Goal: Task Accomplishment & Management: Manage account settings

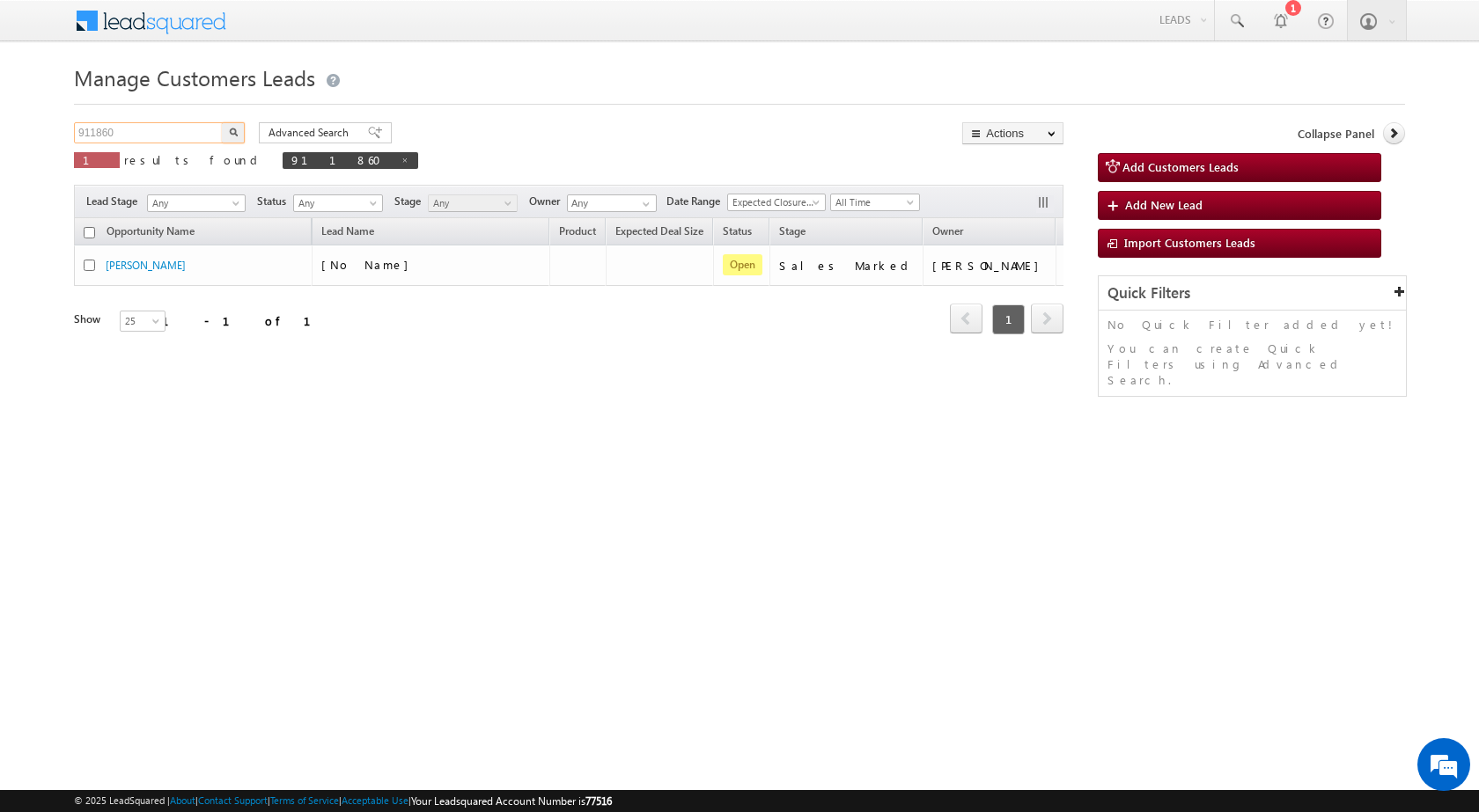
click at [159, 136] on input "911860" at bounding box center [149, 133] width 150 height 21
paste input "2563"
type input "912563"
click at [230, 134] on img "button" at bounding box center [233, 132] width 9 height 9
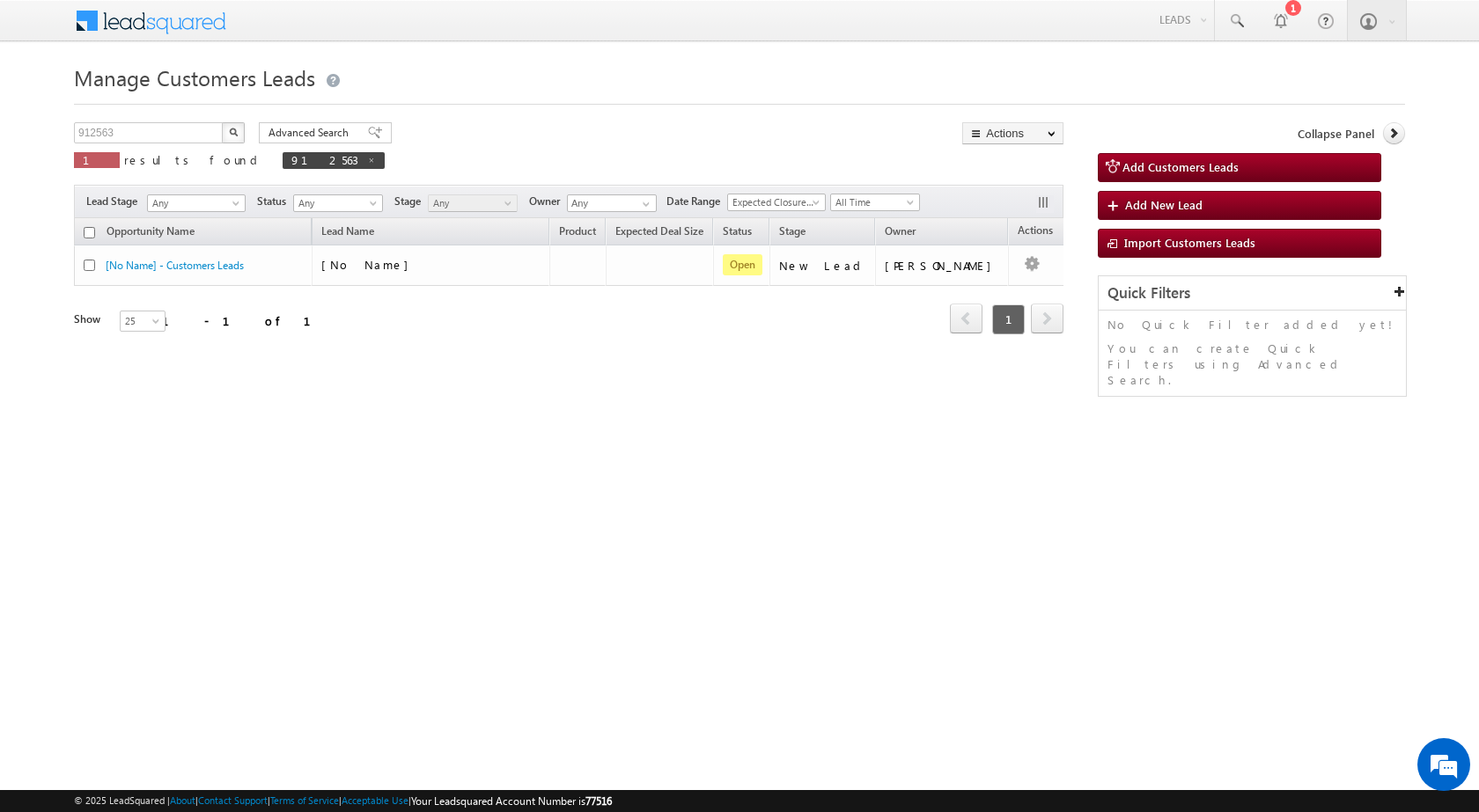
click at [533, 543] on html "Menu Surbhi Dhadve sitar a5@ks erve." at bounding box center [740, 271] width 1479 height 543
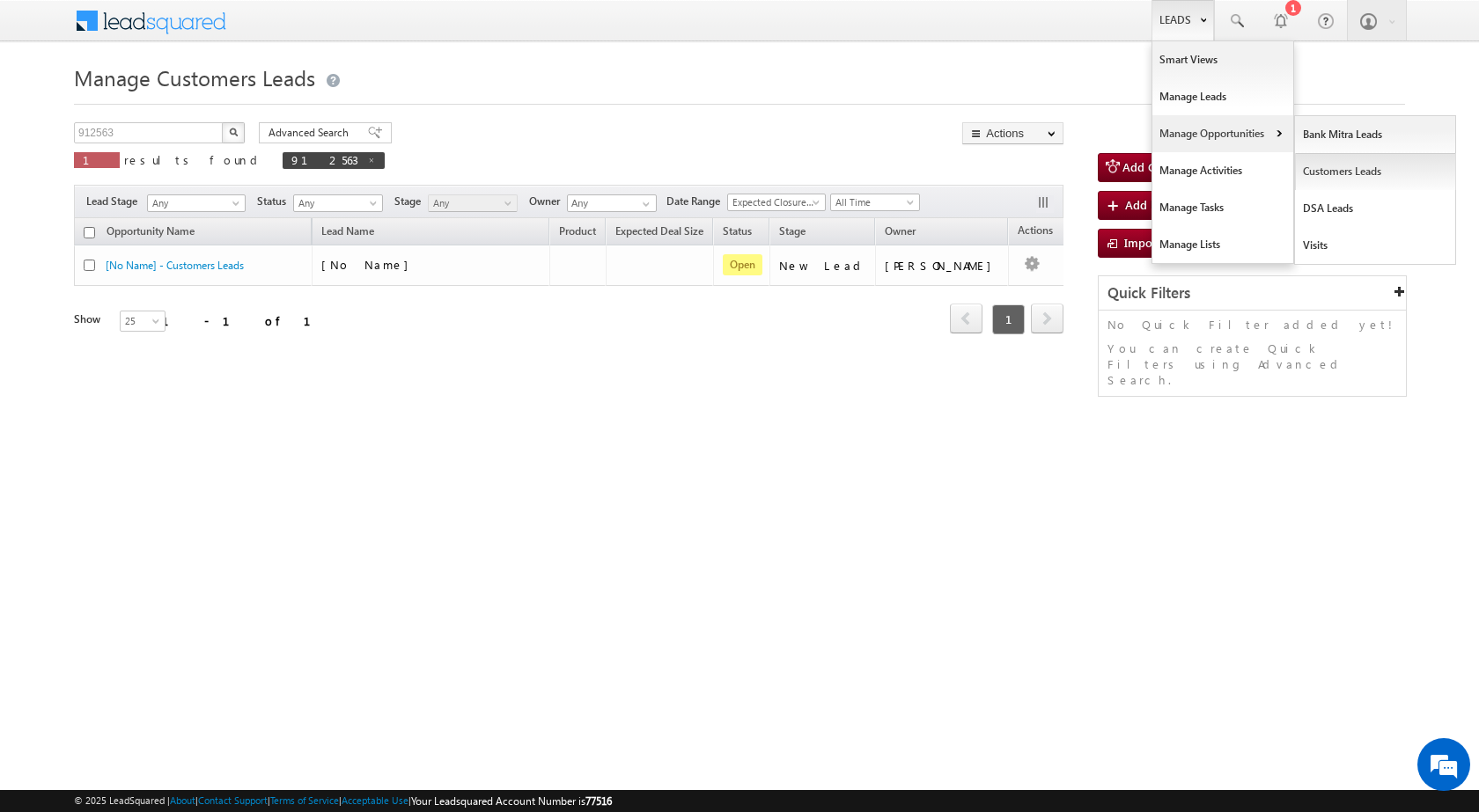
click at [1321, 174] on link "Customers Leads" at bounding box center [1375, 172] width 161 height 37
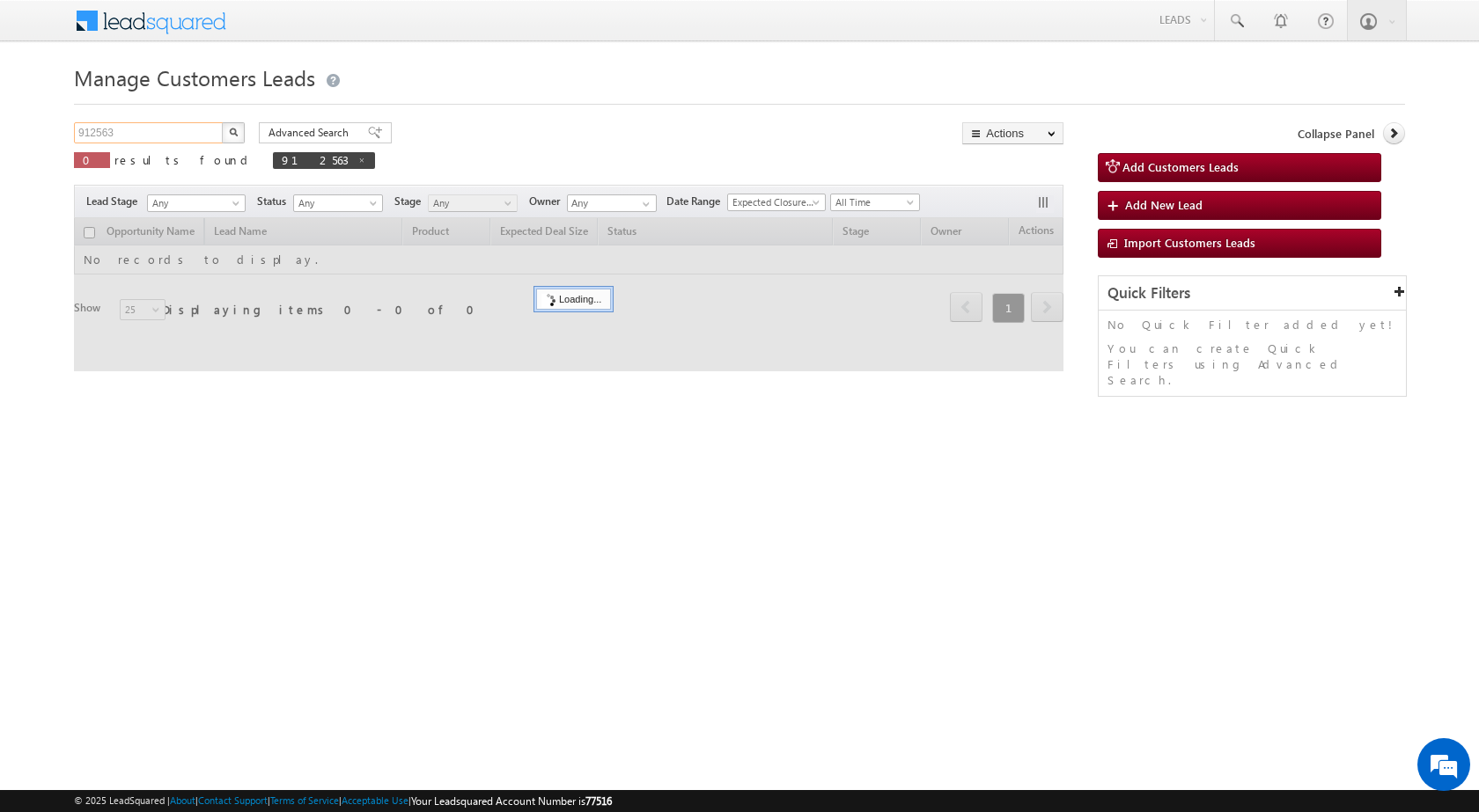
click at [183, 139] on input "912563" at bounding box center [149, 133] width 150 height 21
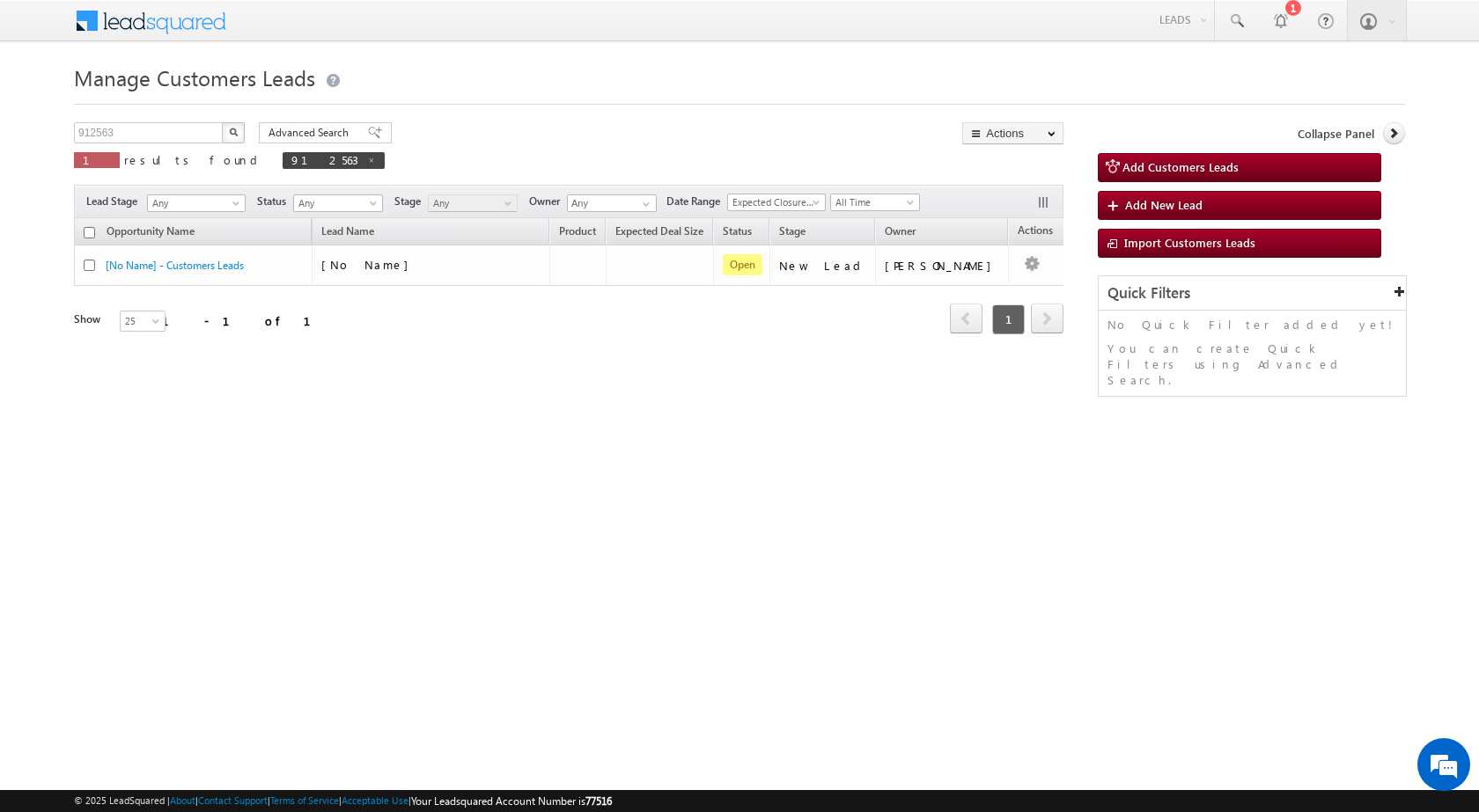
click at [233, 133] on img "button" at bounding box center [233, 132] width 9 height 9
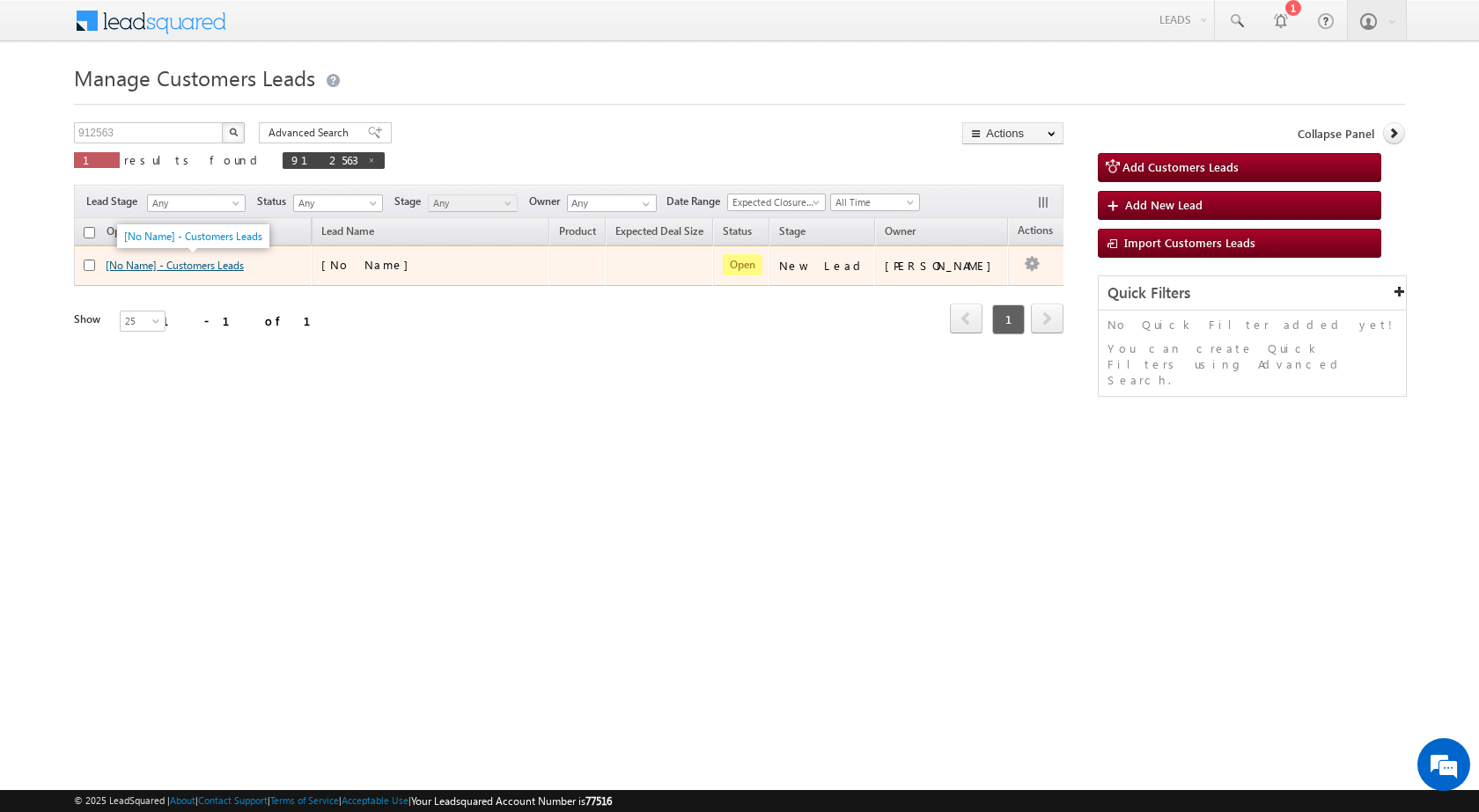
click at [214, 270] on link "[No Name] - Customers Leads" at bounding box center [174, 265] width 138 height 13
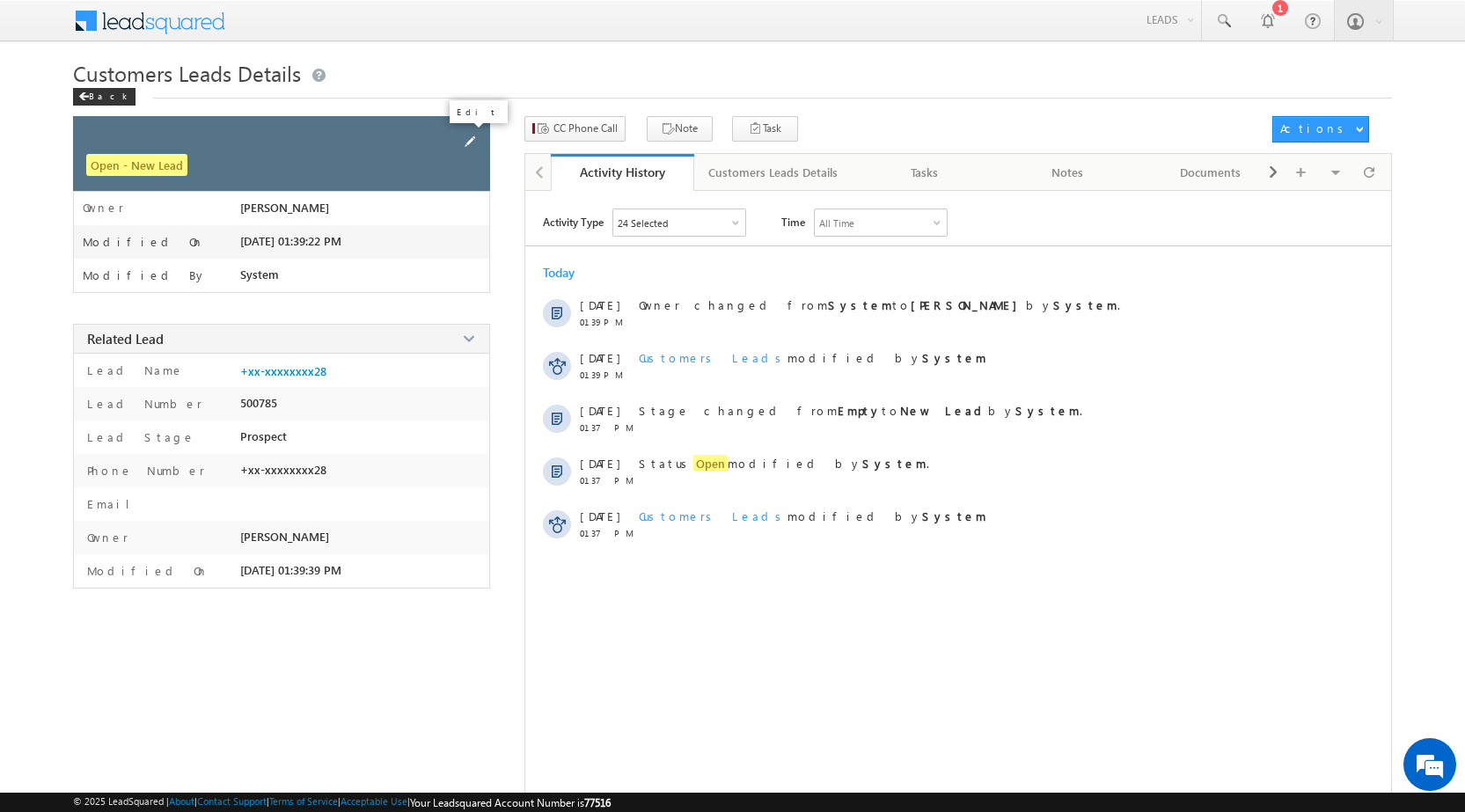
click at [475, 138] on span at bounding box center [470, 141] width 20 height 20
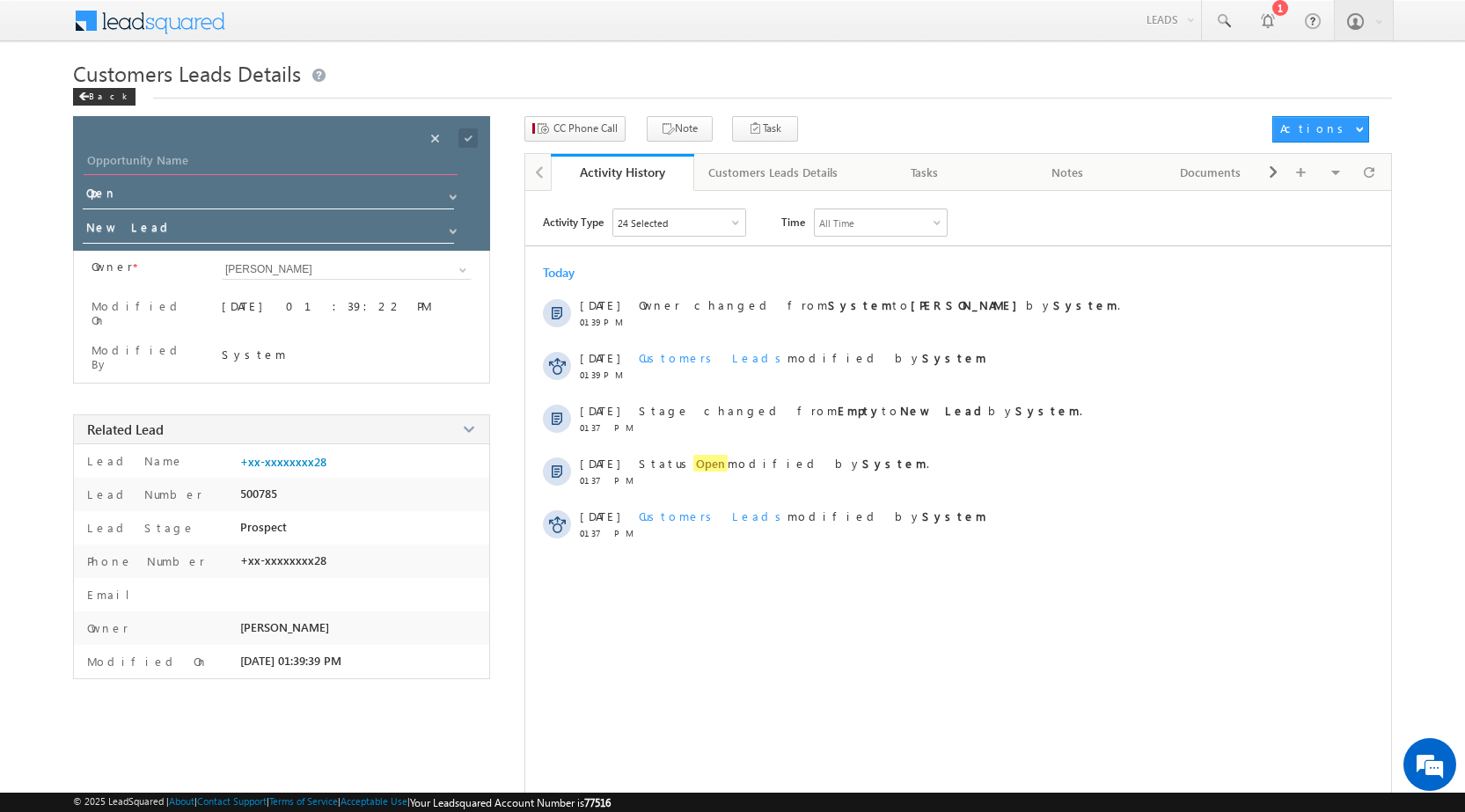
click at [240, 158] on input "Opportunity Name" at bounding box center [270, 163] width 374 height 25
paste input "[PERSON_NAME]"
type input "[PERSON_NAME]"
click at [229, 219] on input "New Lead" at bounding box center [270, 230] width 374 height 28
click at [450, 229] on span at bounding box center [454, 231] width 14 height 14
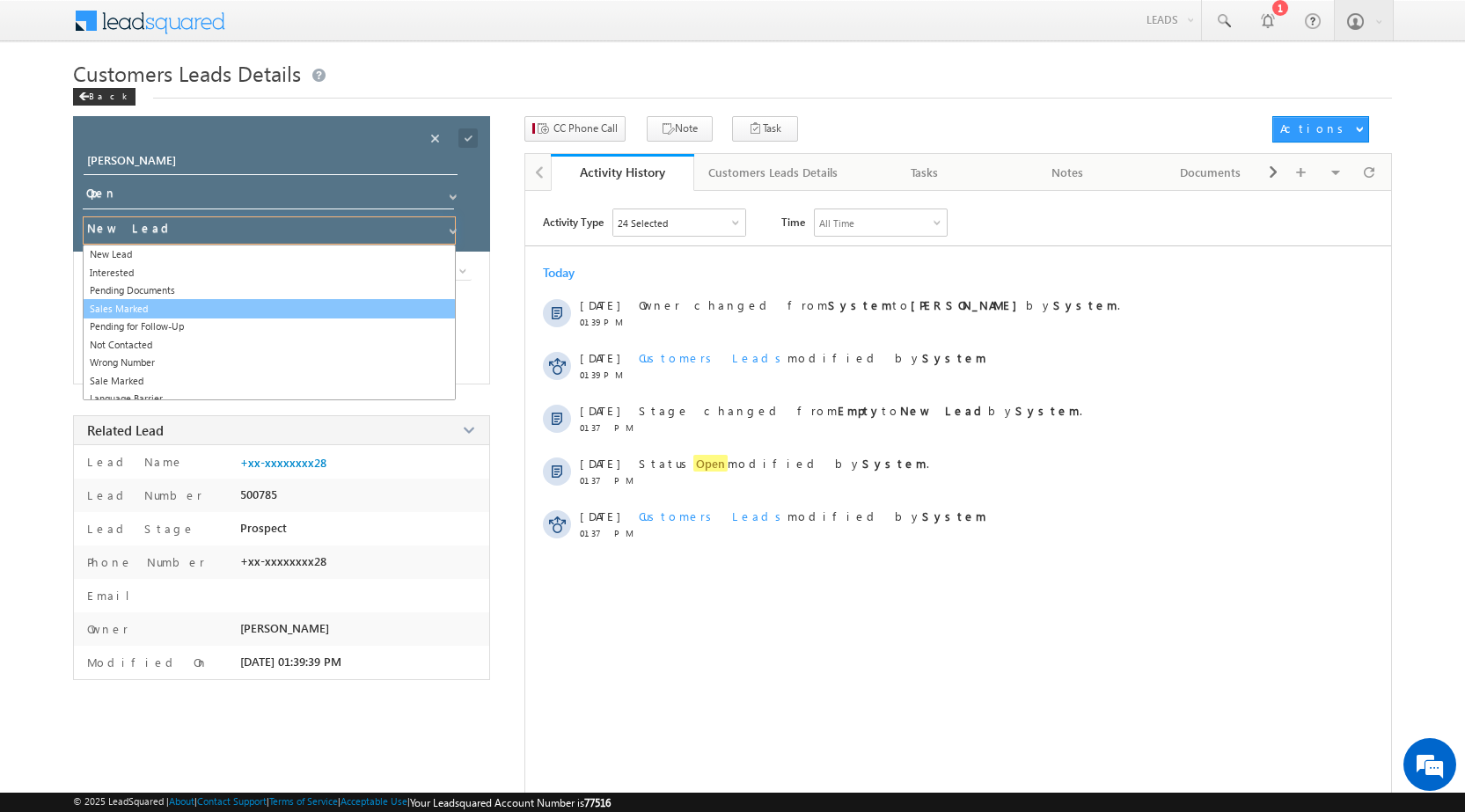
click at [327, 301] on link "Sales Marked" at bounding box center [270, 309] width 374 height 20
type input "Sales Marked"
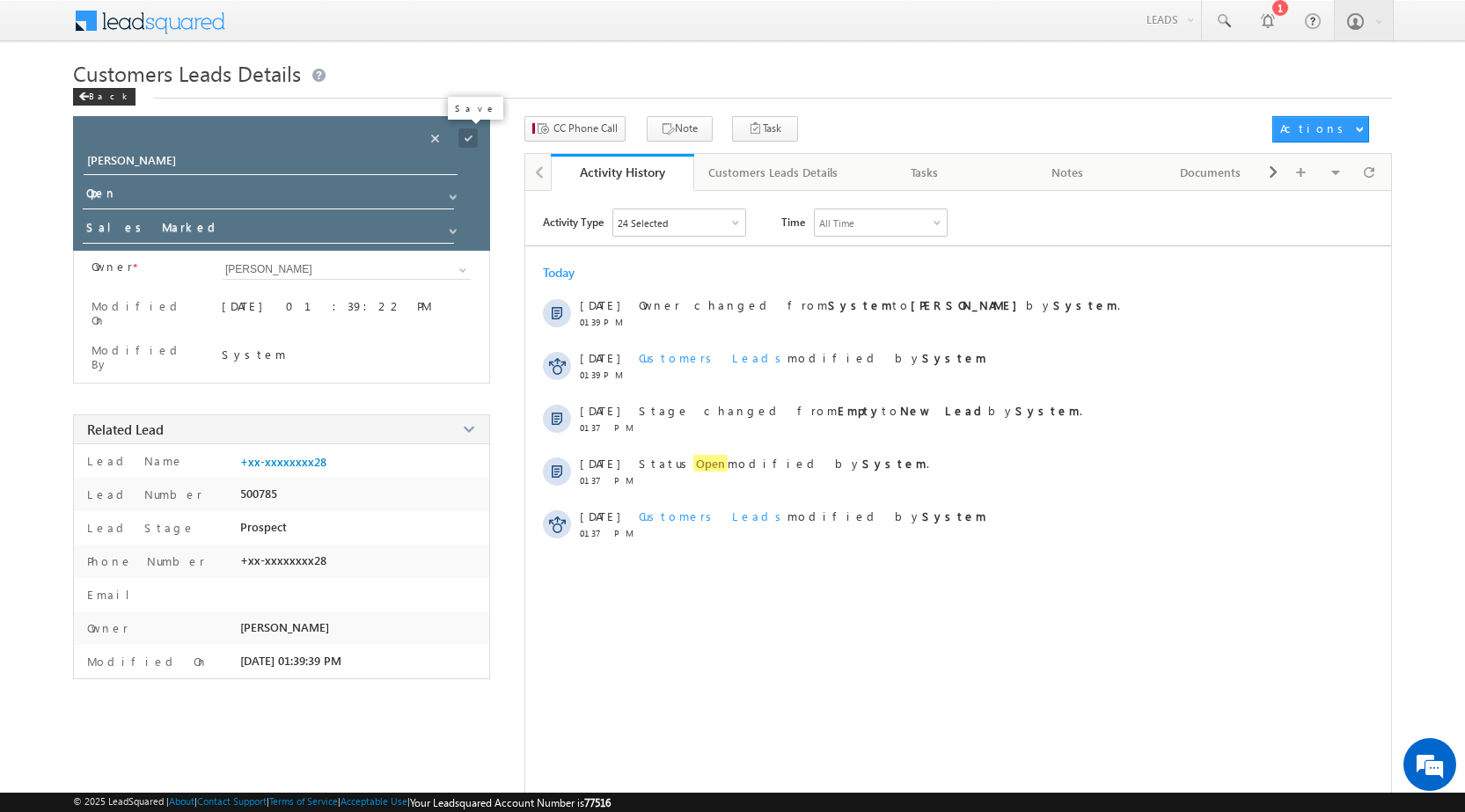
click at [473, 139] on span at bounding box center [468, 138] width 20 height 20
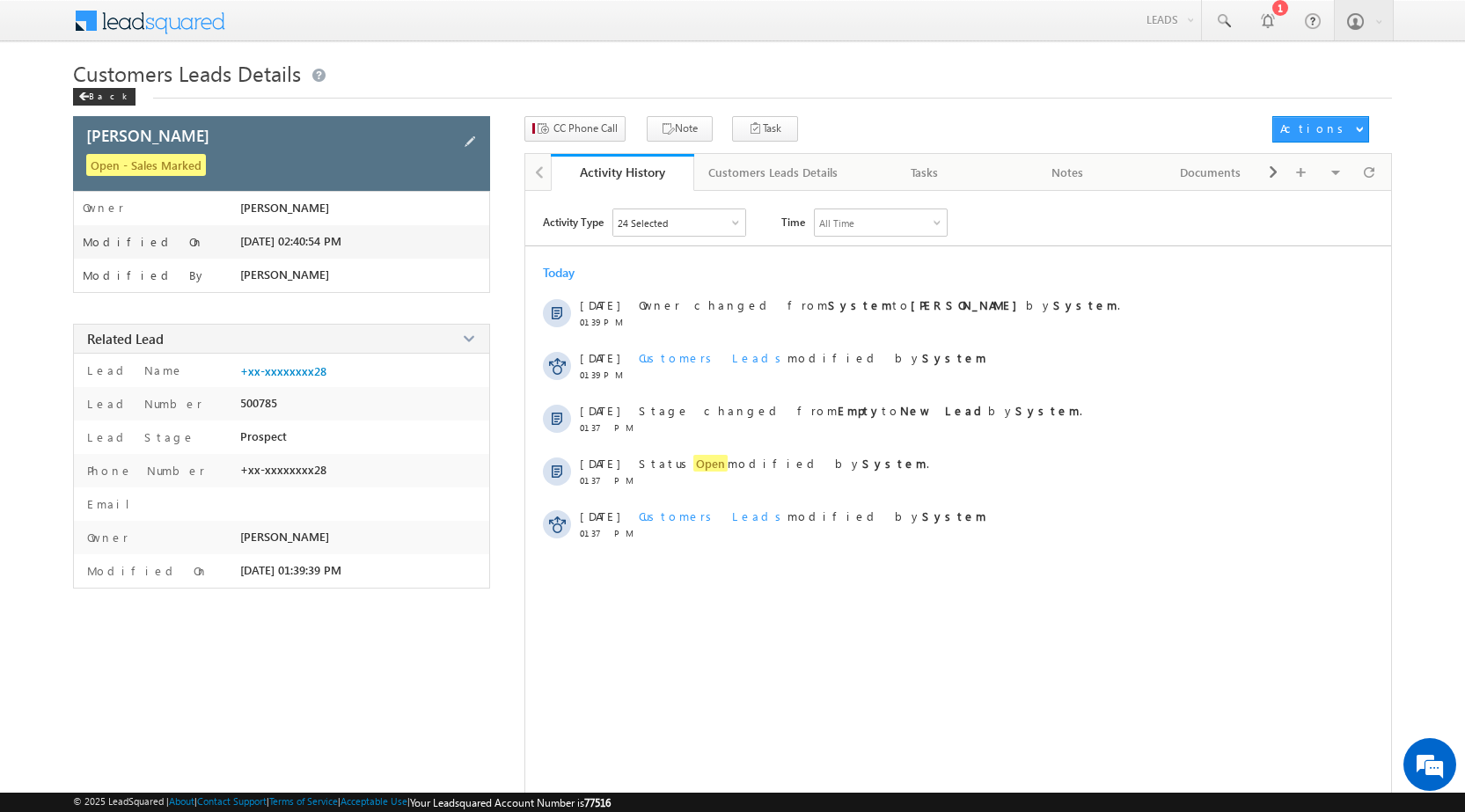
drag, startPoint x: 79, startPoint y: 93, endPoint x: 138, endPoint y: 174, distance: 100.2
click at [77, 94] on div "Back" at bounding box center [104, 97] width 62 height 18
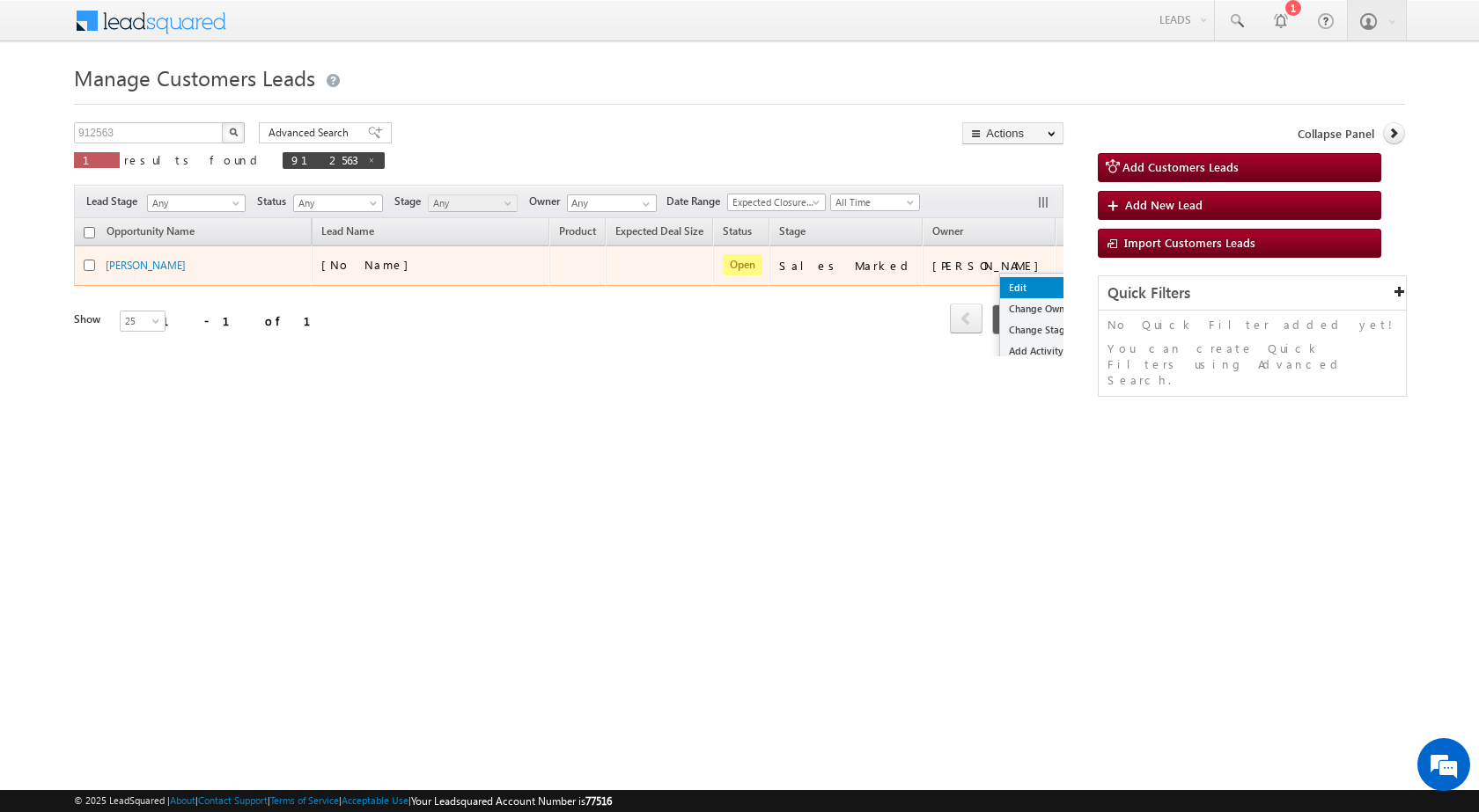
click at [1000, 285] on link "Edit" at bounding box center [1044, 288] width 88 height 21
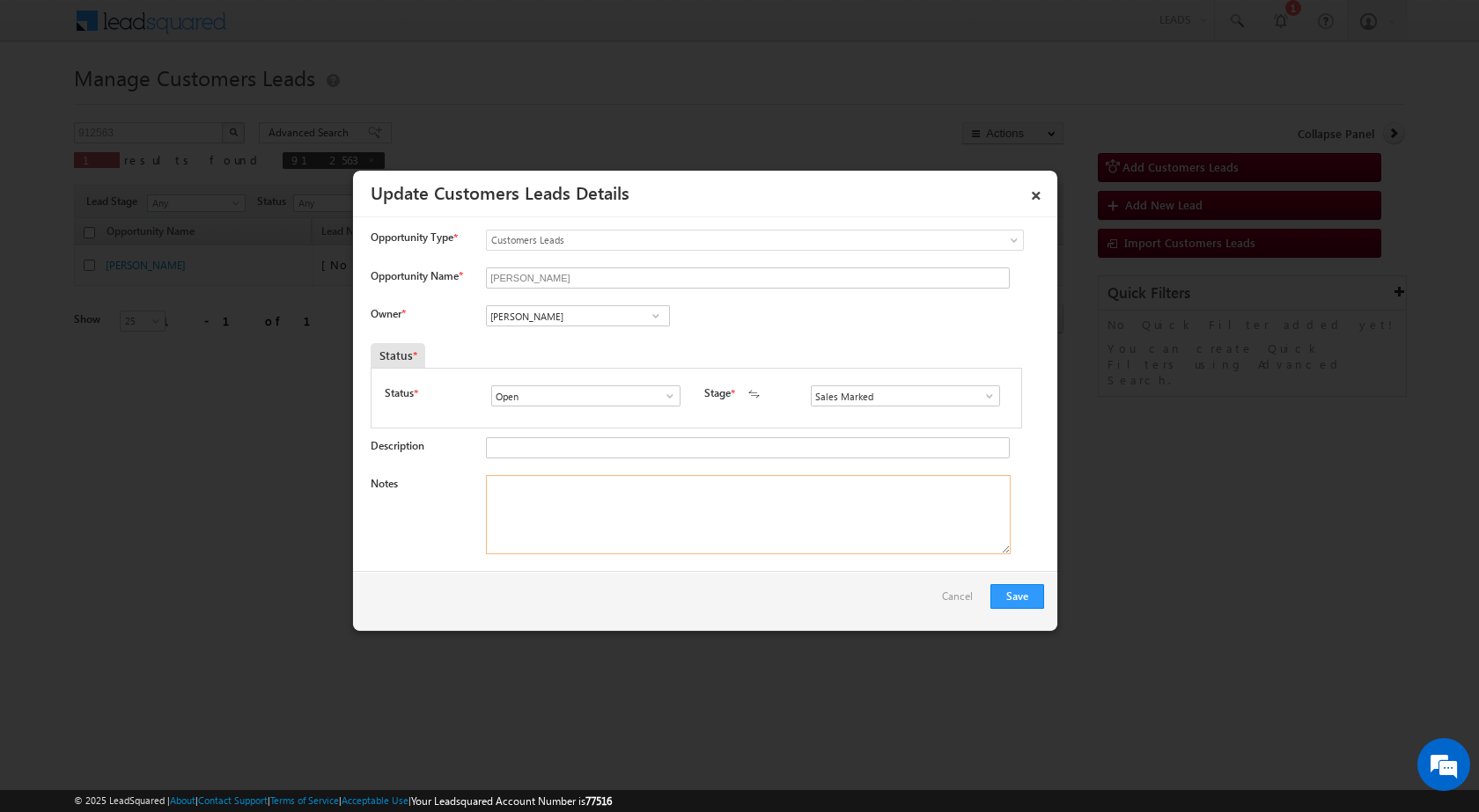
click at [587, 527] on textarea "Notes" at bounding box center [748, 514] width 525 height 79
paste textarea "Name - [PERSON_NAME] / Plot + Construction / plot v - 15Lac / Lv - 30lac / Regi…"
type textarea "Name - [PERSON_NAME] / Plot + Construction / plot v - 15Lac / Lv - 30lac / Regi…"
click at [546, 316] on input "[PERSON_NAME]" at bounding box center [578, 316] width 184 height 21
paste input "[EMAIL_ADDRESS][DOMAIN_NAME]"
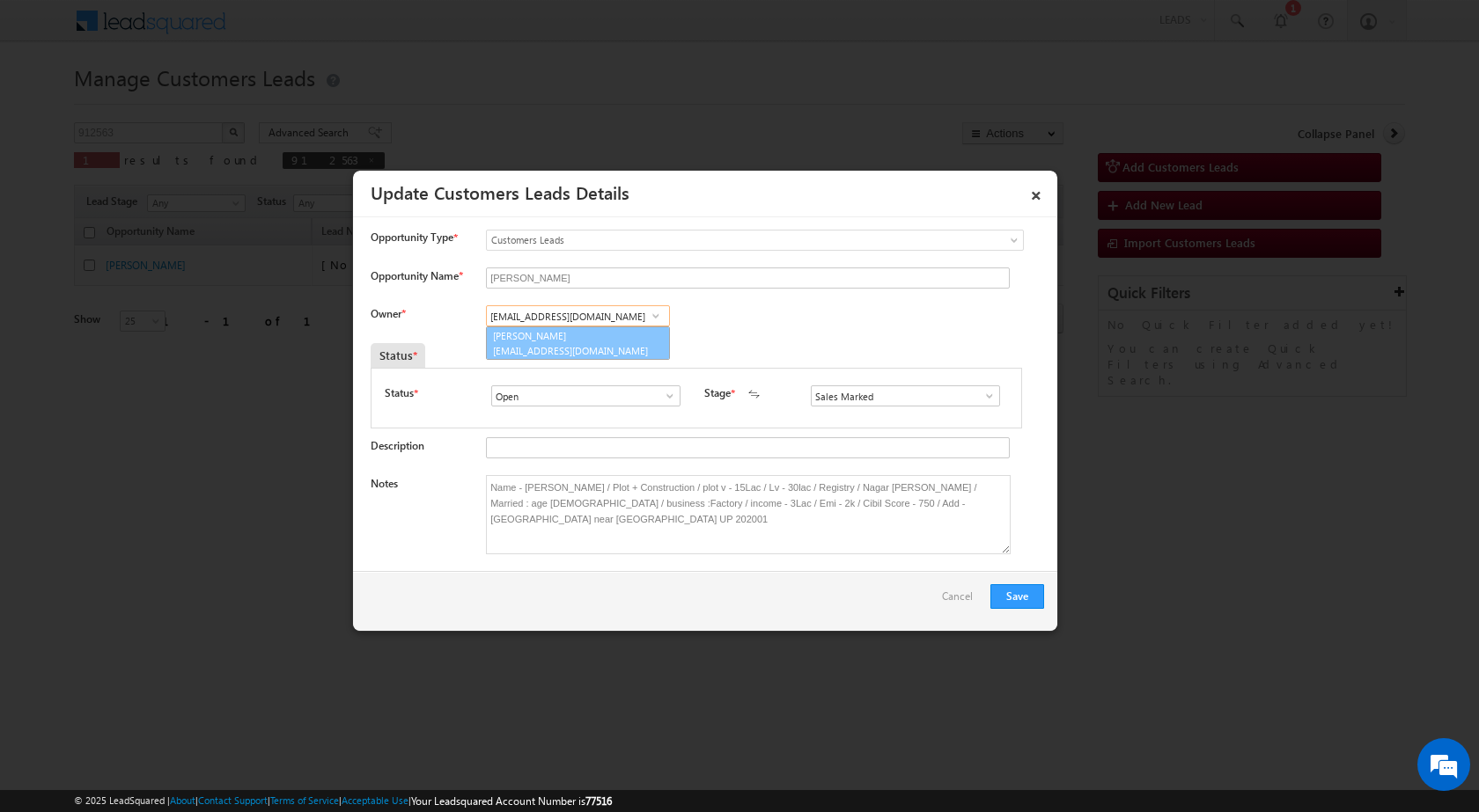
click at [546, 344] on span "[EMAIL_ADDRESS][DOMAIN_NAME]" at bounding box center [572, 350] width 158 height 13
type input "[PERSON_NAME]"
click at [1003, 590] on button "Save" at bounding box center [1017, 597] width 53 height 25
